Goal: Task Accomplishment & Management: Manage account settings

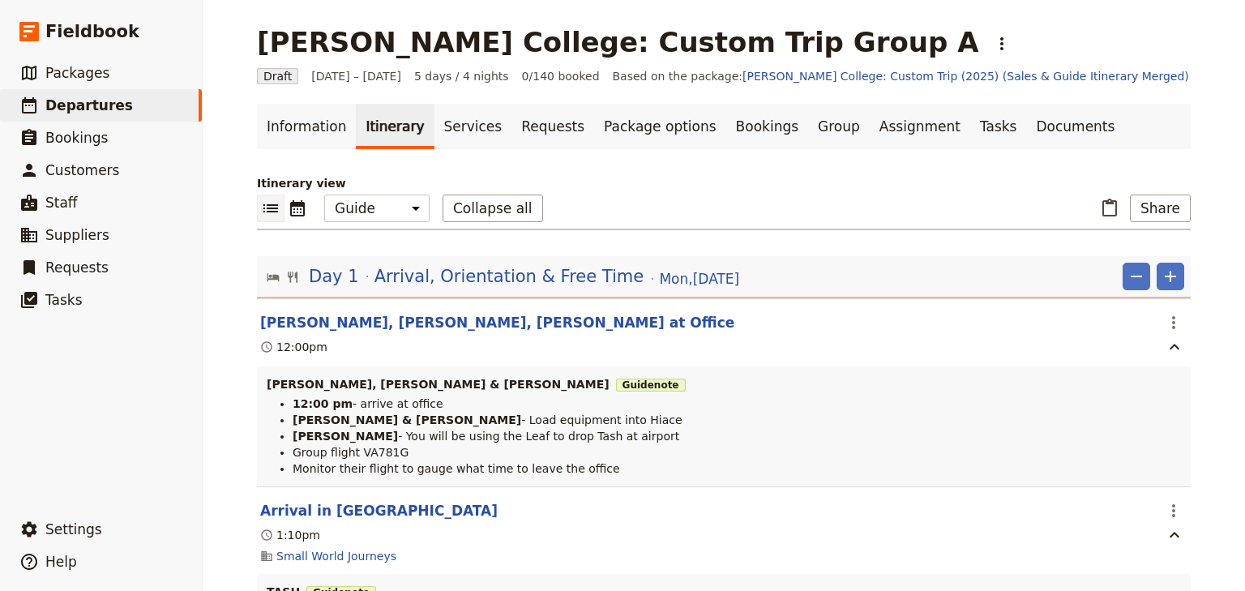
select select "STAFF"
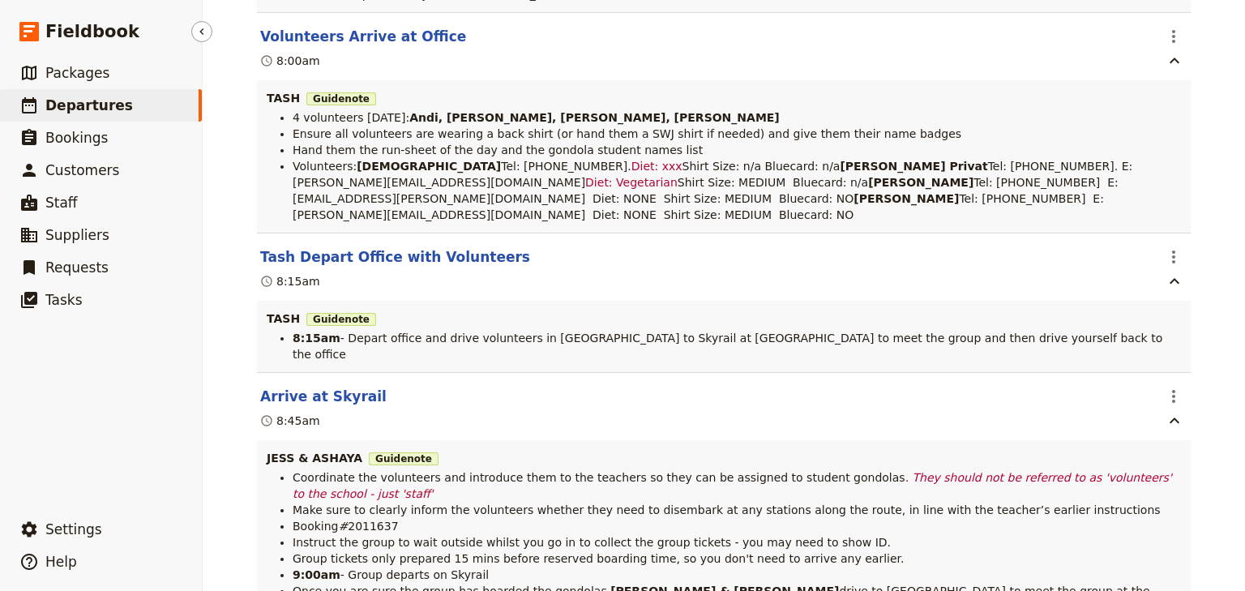
click at [90, 94] on link "​ Departures" at bounding box center [101, 105] width 202 height 32
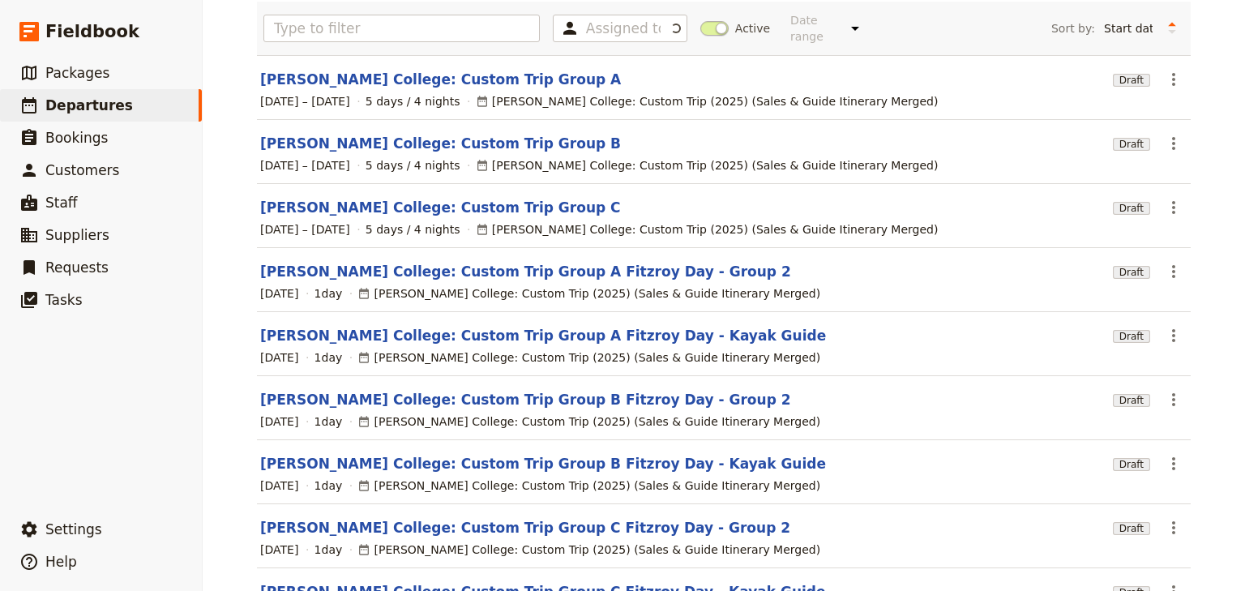
scroll to position [43, 0]
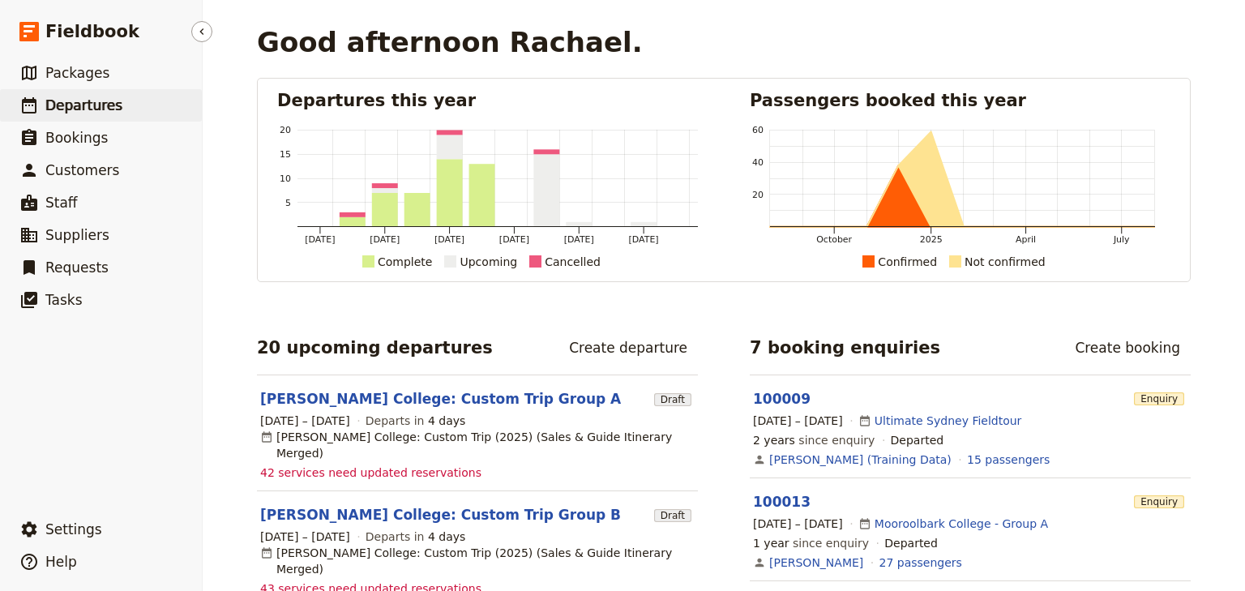
click at [94, 108] on span "Departures" at bounding box center [83, 105] width 77 height 16
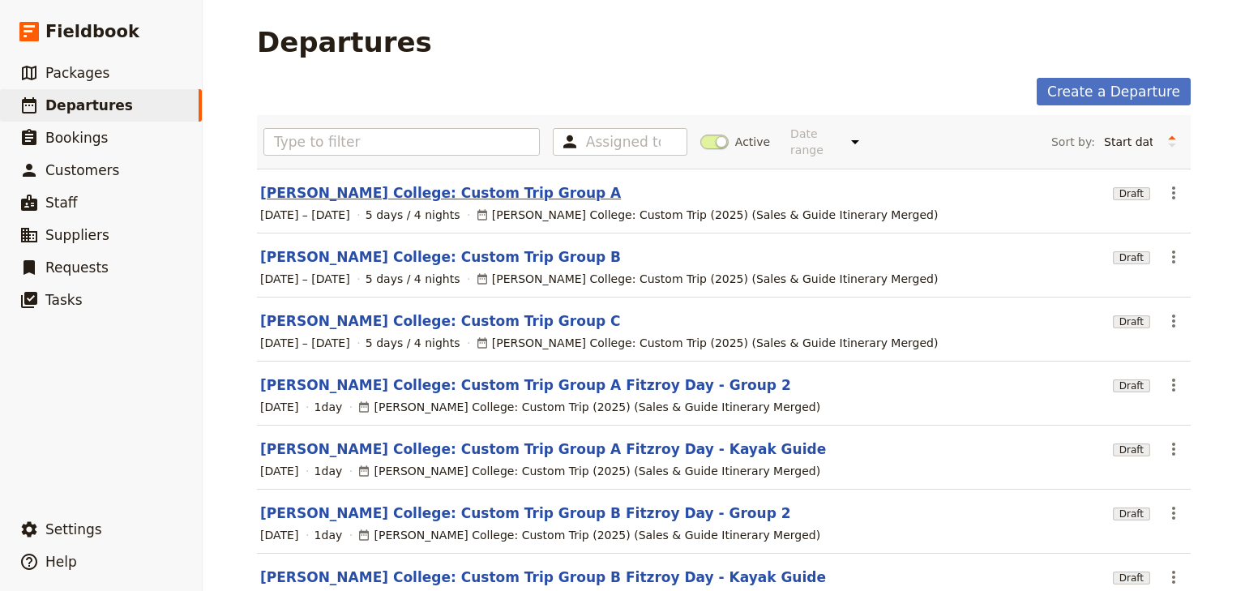
click at [427, 183] on link "[PERSON_NAME] College: Custom Trip Group A" at bounding box center [440, 192] width 361 height 19
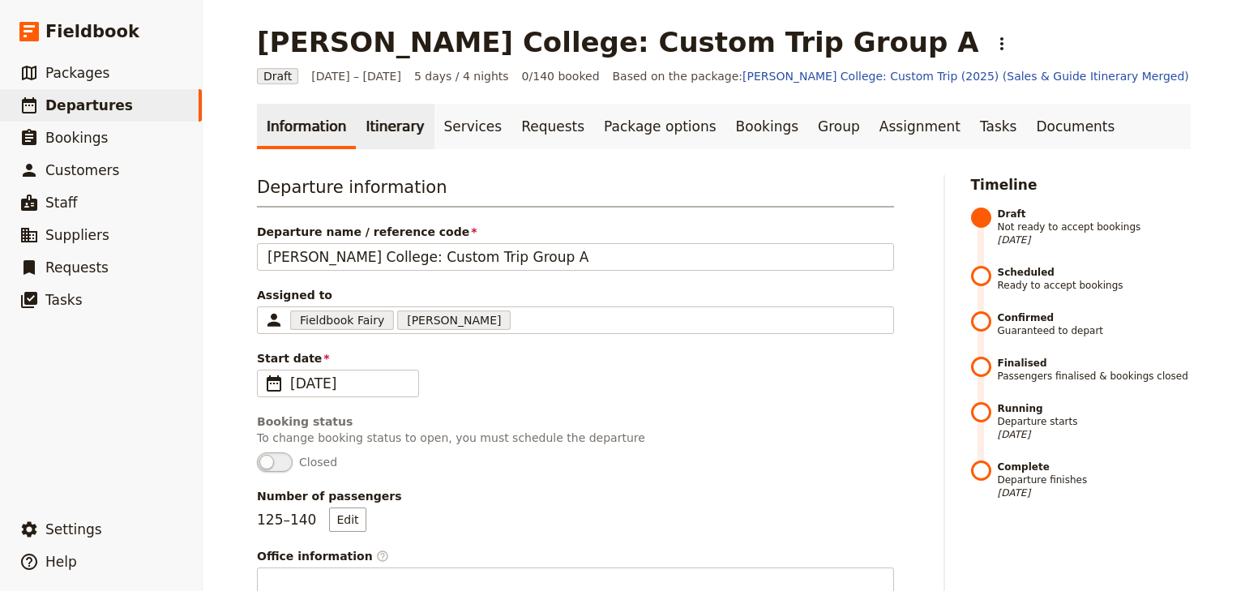
click at [390, 135] on link "Itinerary" at bounding box center [395, 126] width 78 height 45
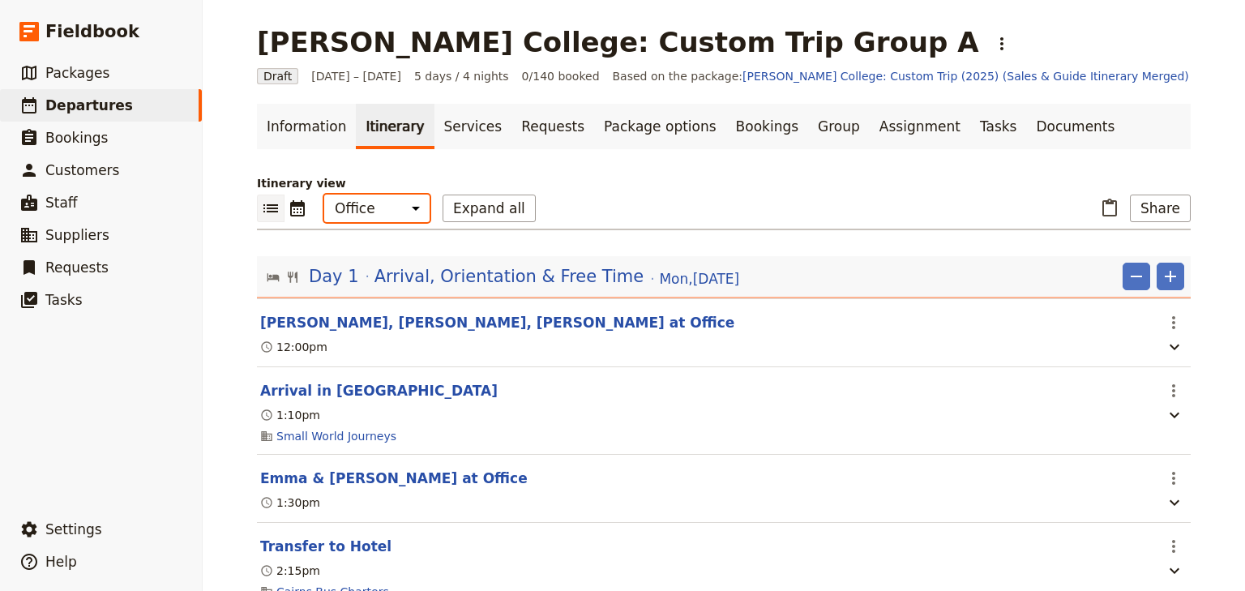
drag, startPoint x: 391, startPoint y: 203, endPoint x: 391, endPoint y: 220, distance: 17.0
click at [391, 203] on select "Office Guide Passenger Sales" at bounding box center [376, 209] width 105 height 28
select select "STAFF"
click at [324, 195] on select "Office Guide Passenger Sales" at bounding box center [376, 209] width 105 height 28
click at [458, 214] on button "Expand all" at bounding box center [489, 209] width 93 height 28
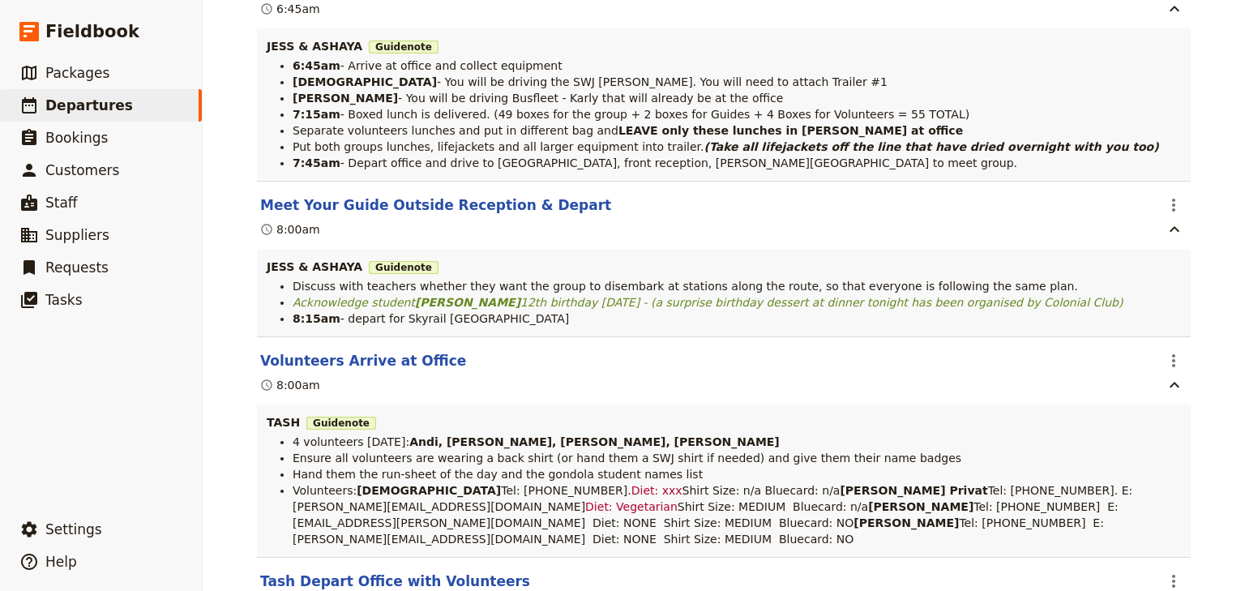
scroll to position [6549, 0]
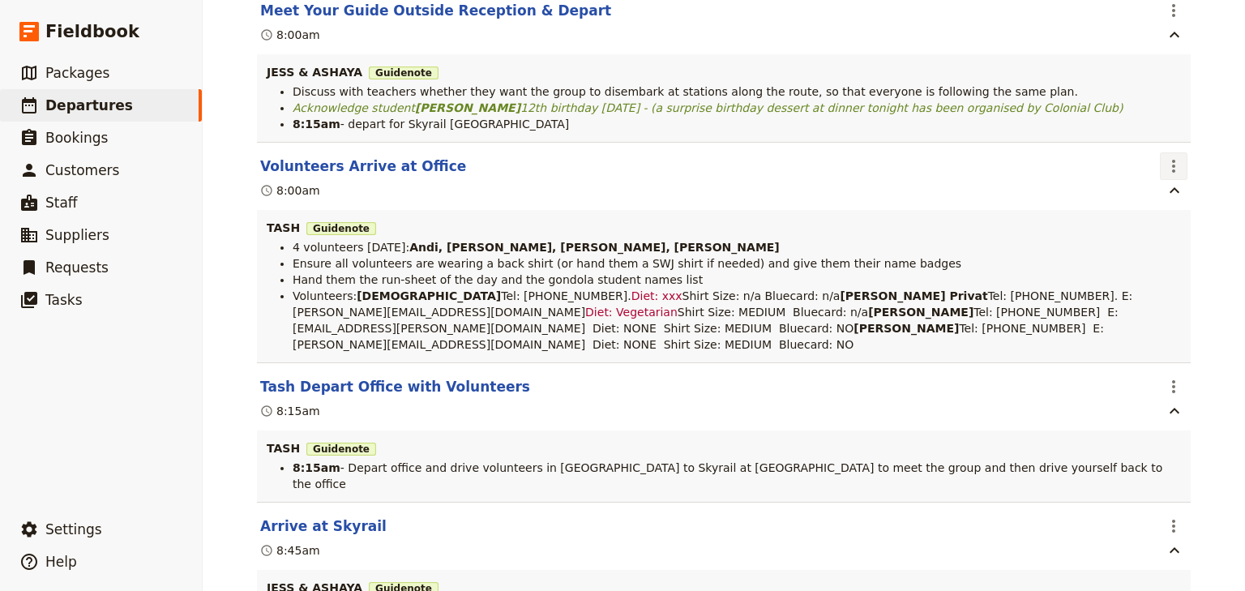
click at [1171, 176] on icon "Actions" at bounding box center [1173, 165] width 19 height 19
click at [1156, 234] on span "Edit this itinerary item" at bounding box center [1092, 240] width 127 height 16
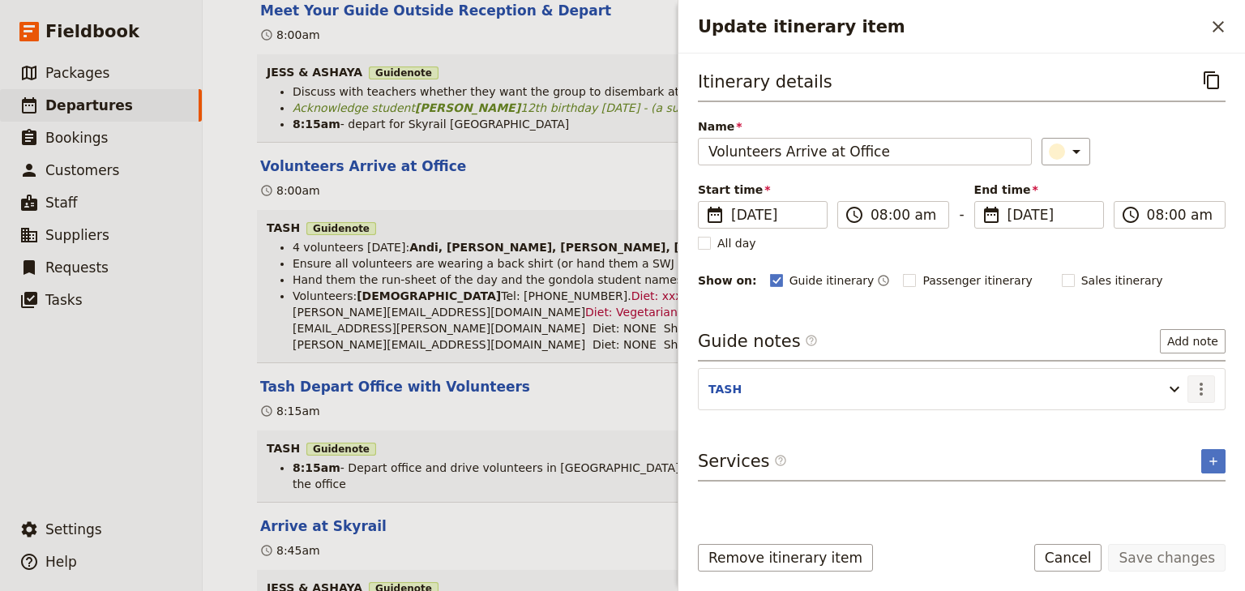
click at [1199, 386] on icon "Actions" at bounding box center [1201, 388] width 19 height 19
click at [1174, 415] on span "Edit note" at bounding box center [1154, 421] width 51 height 16
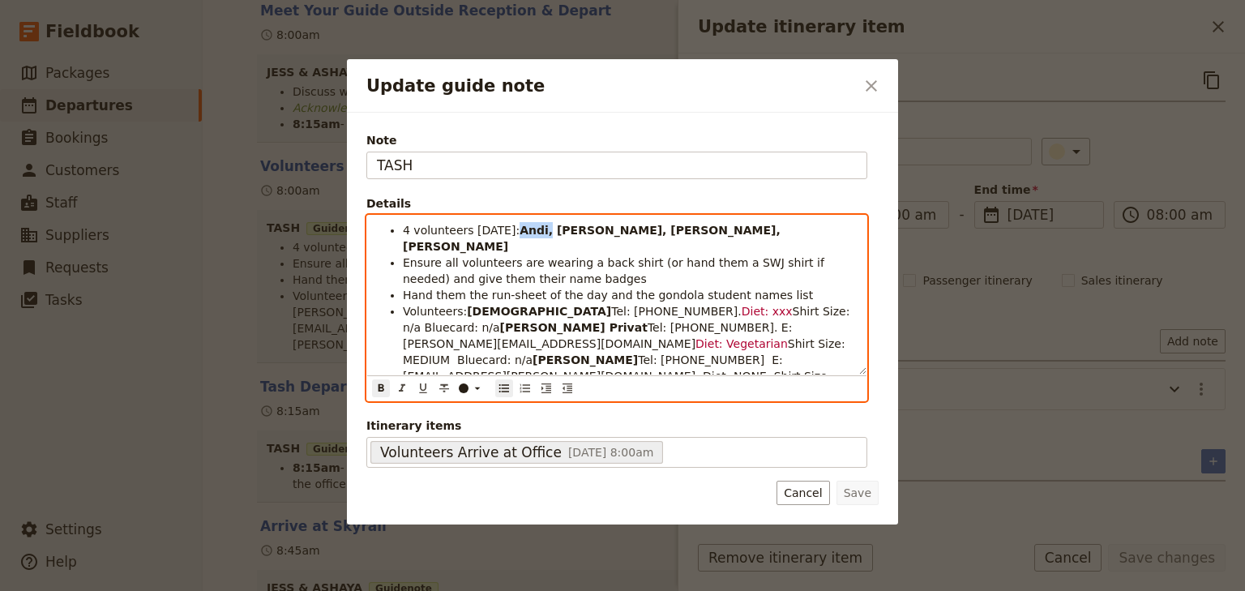
drag, startPoint x: 528, startPoint y: 227, endPoint x: 505, endPoint y: 228, distance: 22.7
click at [505, 228] on strong "Andi, [PERSON_NAME], [PERSON_NAME], [PERSON_NAME]" at bounding box center [594, 238] width 382 height 29
click at [588, 258] on li "Ensure all volunteers are wearing a back shirt (or hand them a SWJ shirt if nee…" at bounding box center [630, 271] width 454 height 32
drag, startPoint x: 665, startPoint y: 297, endPoint x: 652, endPoint y: 295, distance: 14.0
click at [652, 303] on li "Volunteers: [DEMOGRAPHIC_DATA] Tel: [PHONE_NUMBER]. Diet: xxx Shirt Size: n/a B…" at bounding box center [630, 368] width 454 height 130
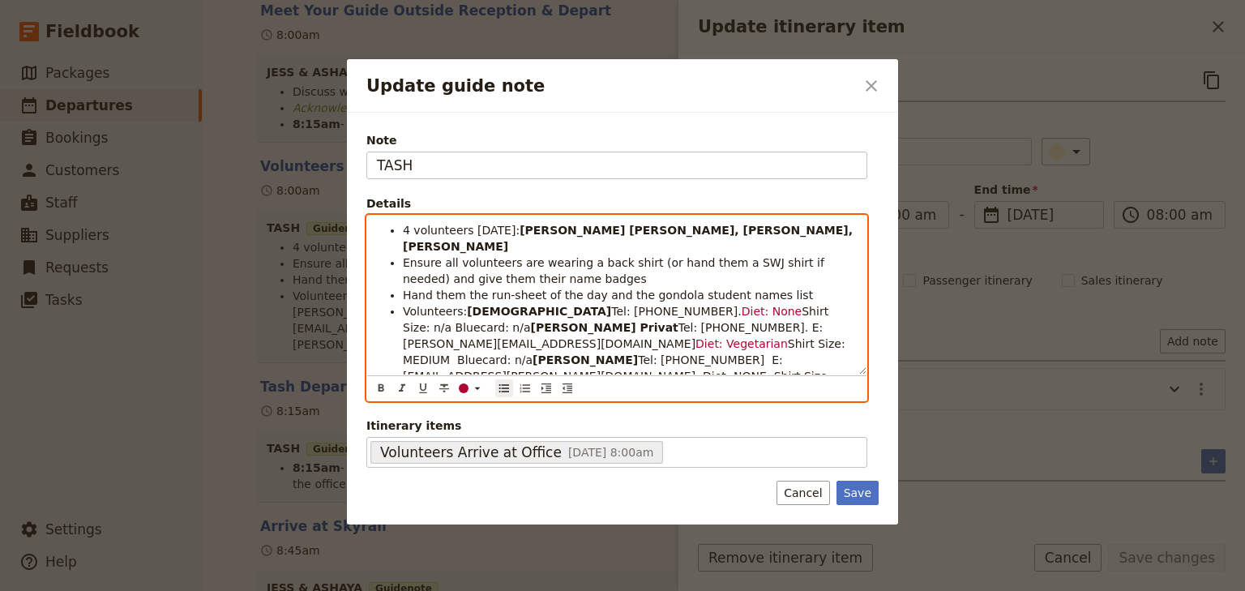
click at [674, 321] on span "Tel: [PHONE_NUMBER]. E: [PERSON_NAME][EMAIL_ADDRESS][DOMAIN_NAME]" at bounding box center [615, 335] width 424 height 29
drag, startPoint x: 678, startPoint y: 295, endPoint x: 626, endPoint y: 294, distance: 51.9
click at [626, 303] on li "Volunteers: [DEMOGRAPHIC_DATA] Tel: [PHONE_NUMBER]. Diet: None Shirt Size: n/a …" at bounding box center [630, 368] width 454 height 130
click at [469, 388] on div "​" at bounding box center [473, 388] width 32 height 13
click at [464, 412] on div "button" at bounding box center [465, 414] width 10 height 10
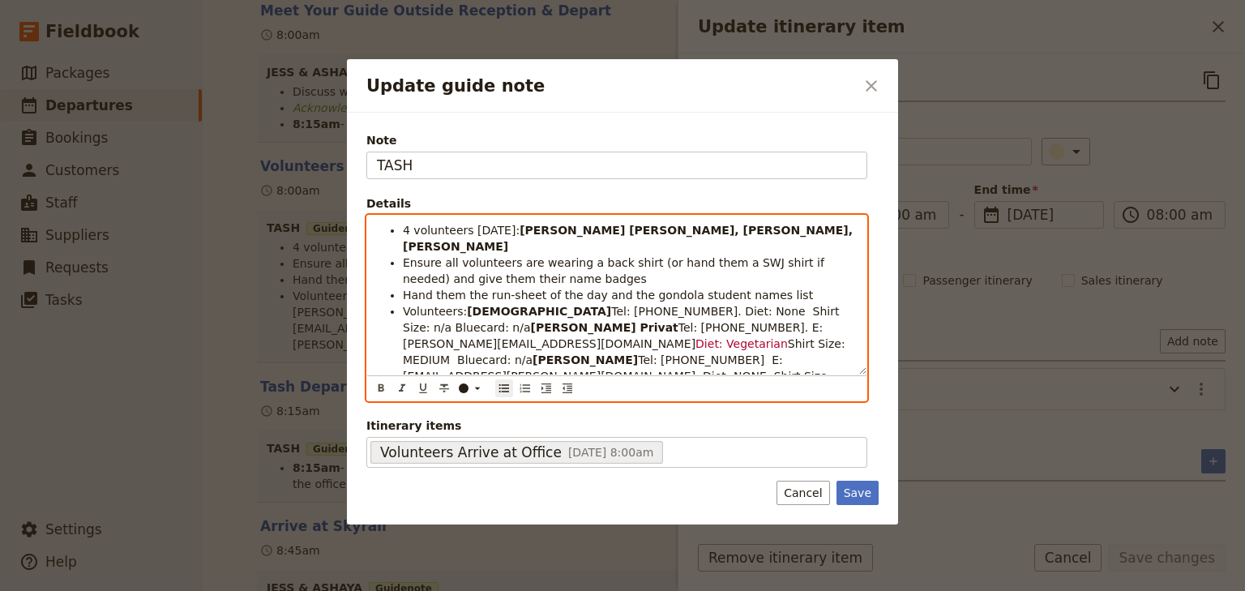
click at [652, 321] on span "Tel: [PHONE_NUMBER]. E: [PERSON_NAME][EMAIL_ADDRESS][DOMAIN_NAME]" at bounding box center [615, 335] width 424 height 29
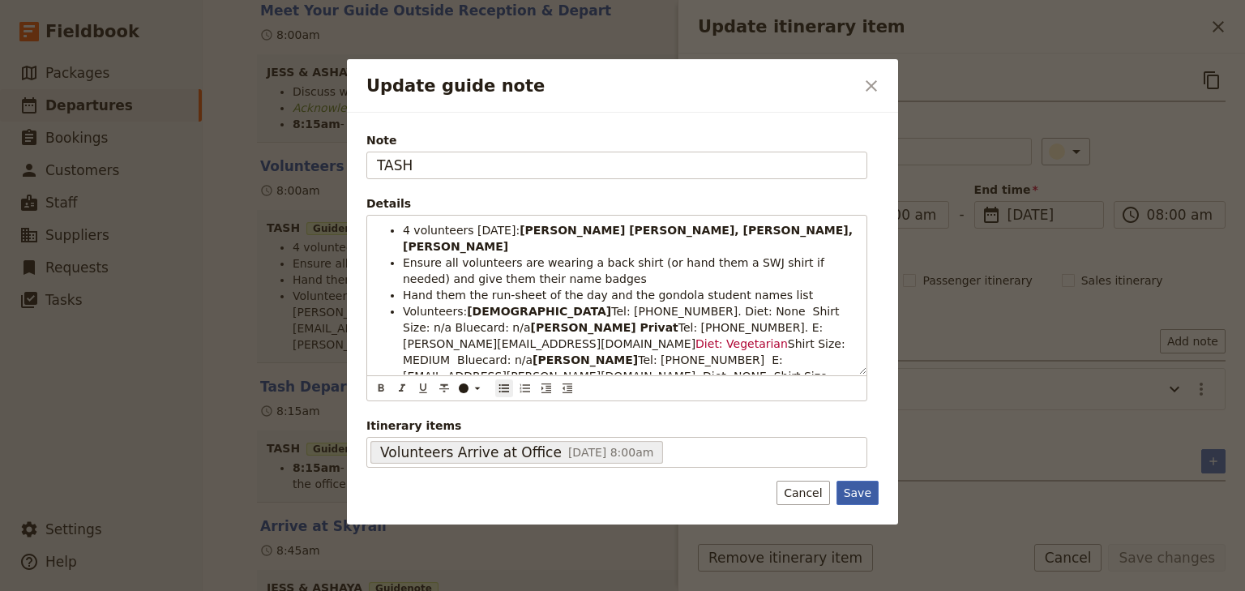
click at [862, 499] on button "Save" at bounding box center [857, 493] width 42 height 24
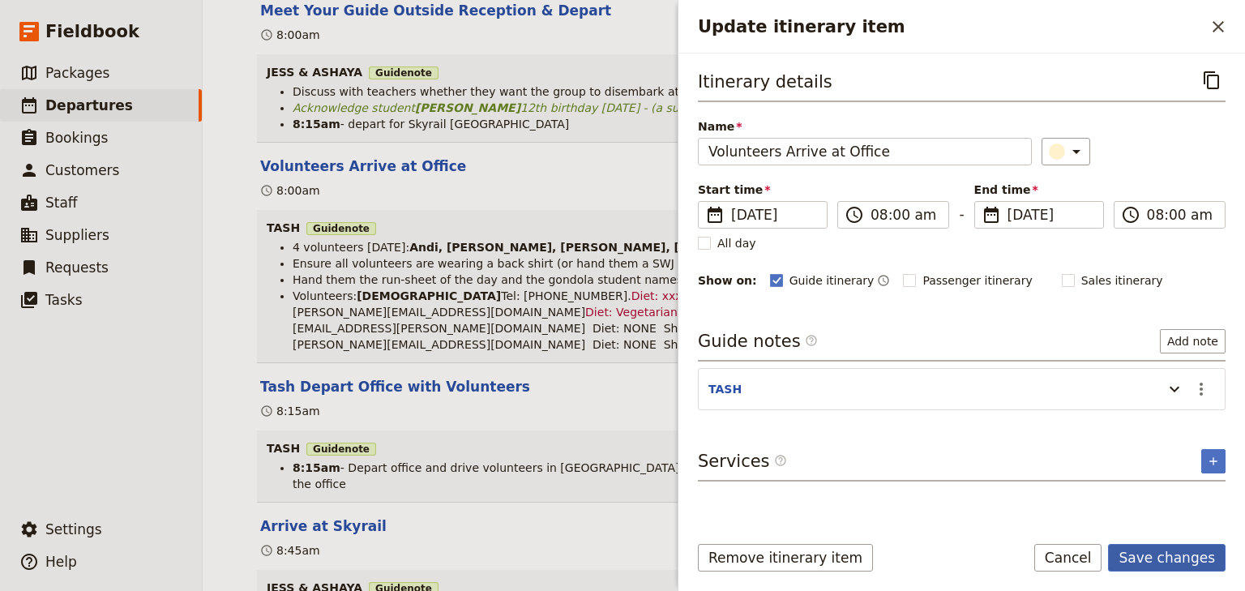
click at [1194, 561] on button "Save changes" at bounding box center [1167, 558] width 118 height 28
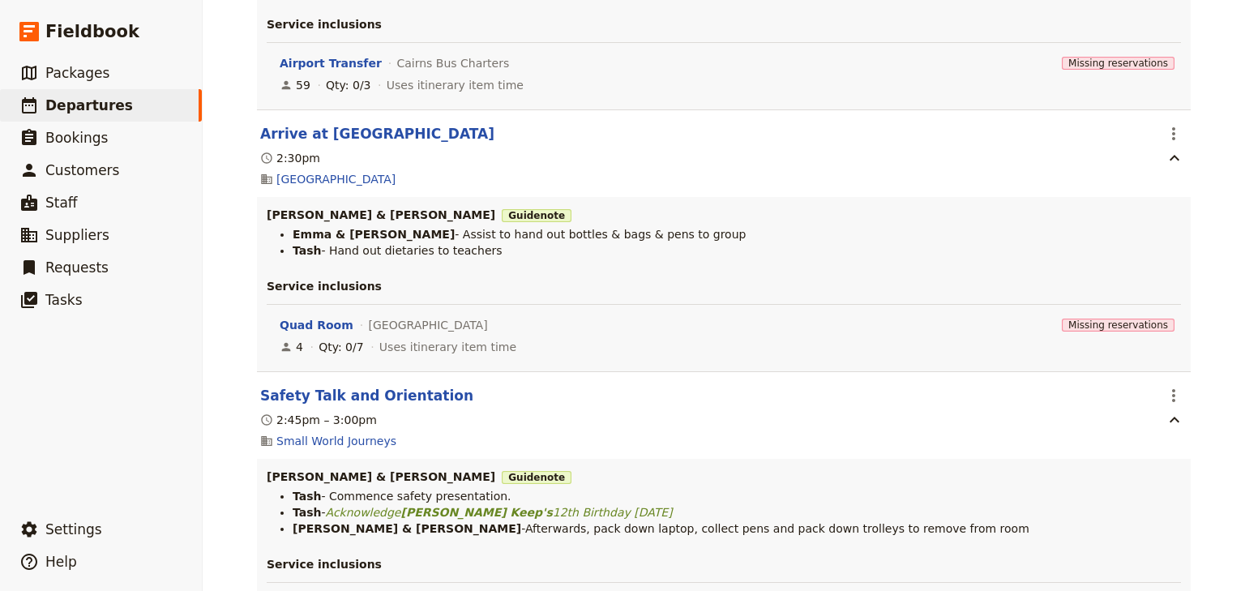
scroll to position [0, 0]
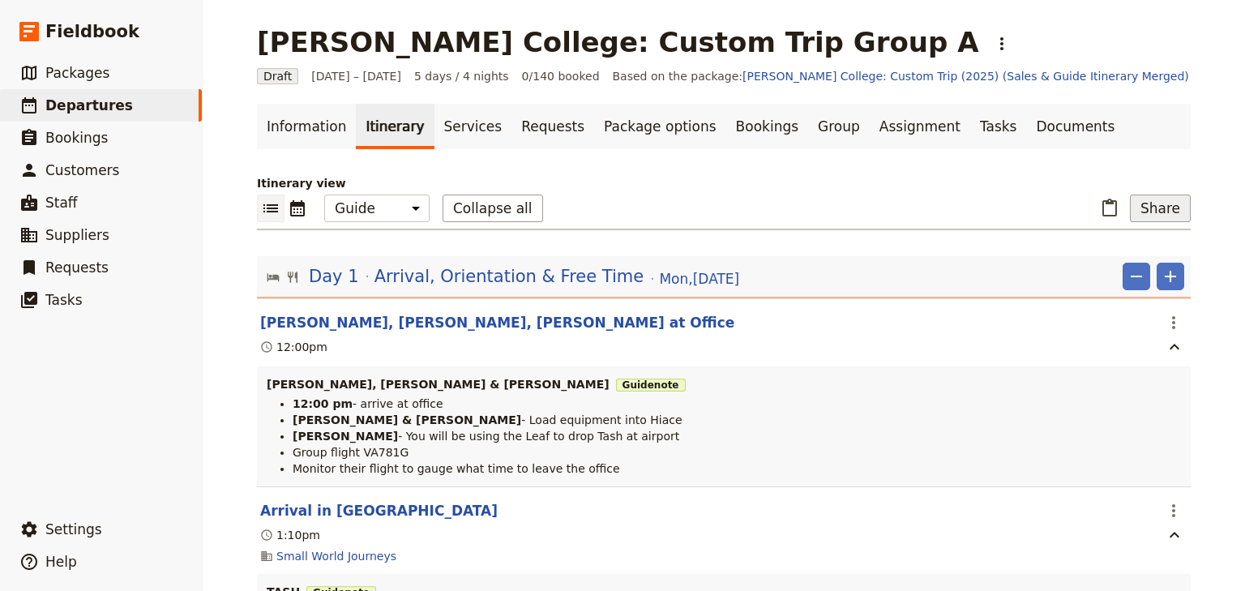
click at [1152, 213] on button "Share" at bounding box center [1160, 209] width 61 height 28
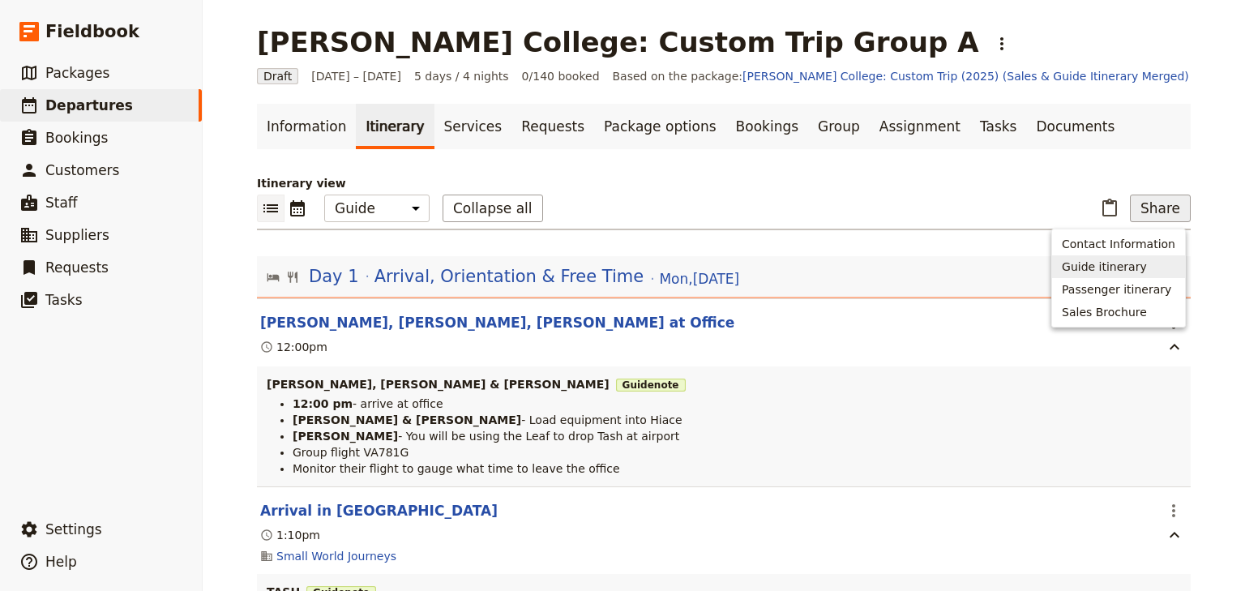
click at [1116, 266] on span "Guide itinerary" at bounding box center [1104, 267] width 85 height 16
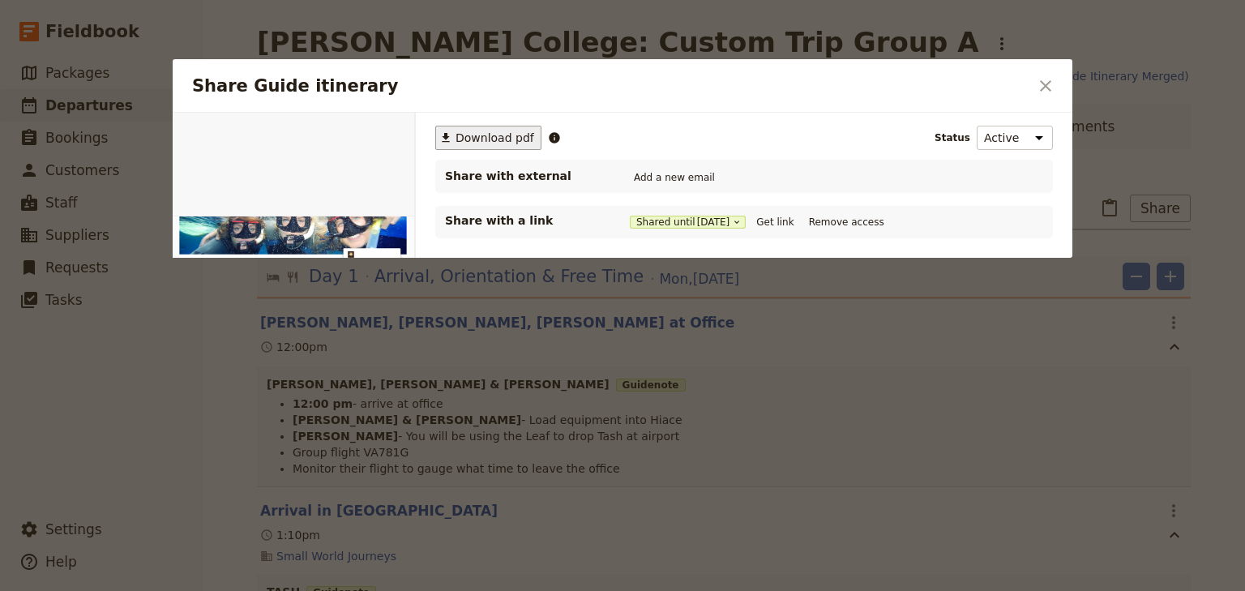
click at [491, 139] on span "Download pdf" at bounding box center [495, 138] width 79 height 16
